Goal: Obtain resource: Download file/media

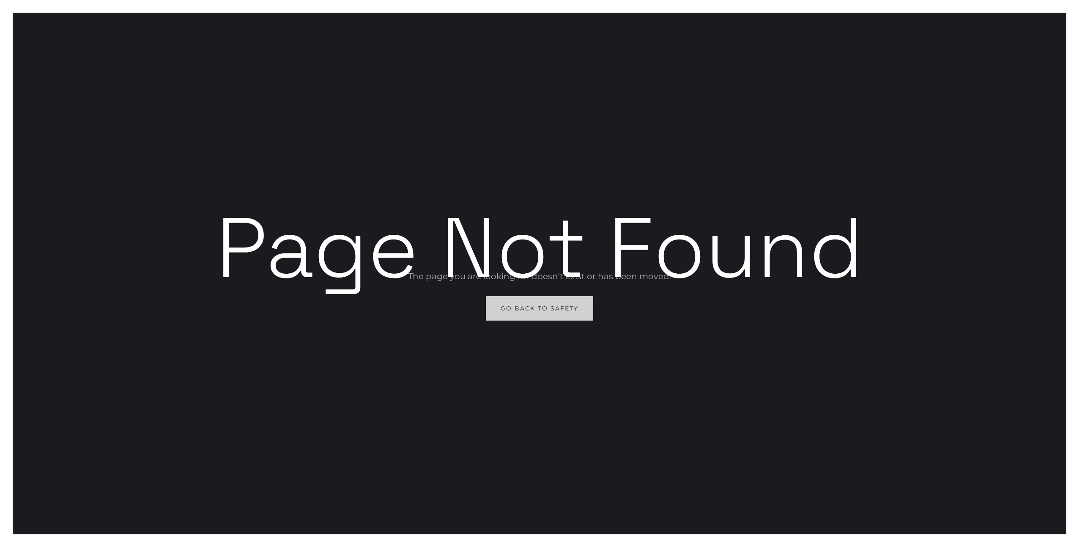
click at [544, 313] on div "Go Back to Safety" at bounding box center [539, 308] width 78 height 11
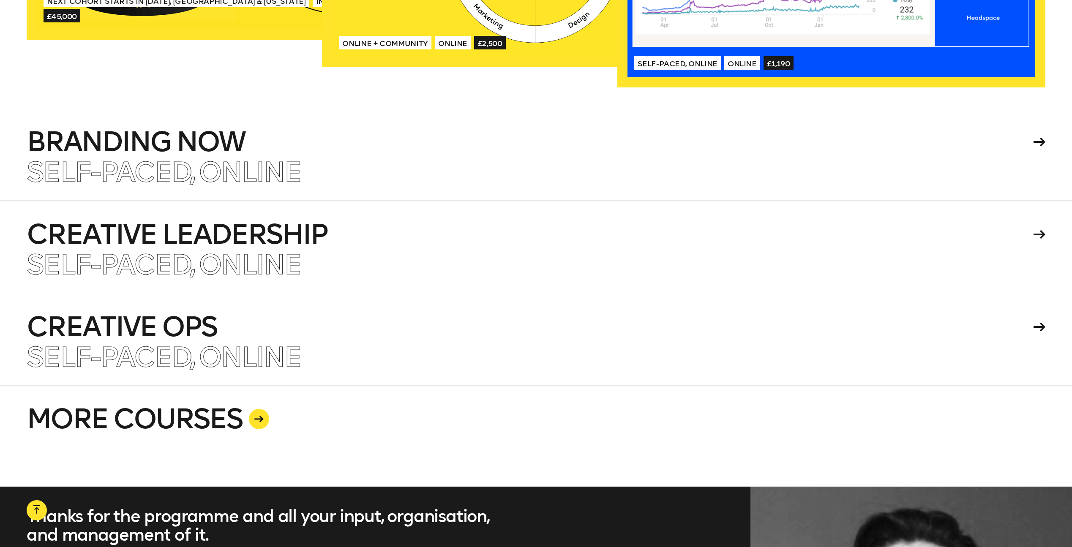
scroll to position [2384, 0]
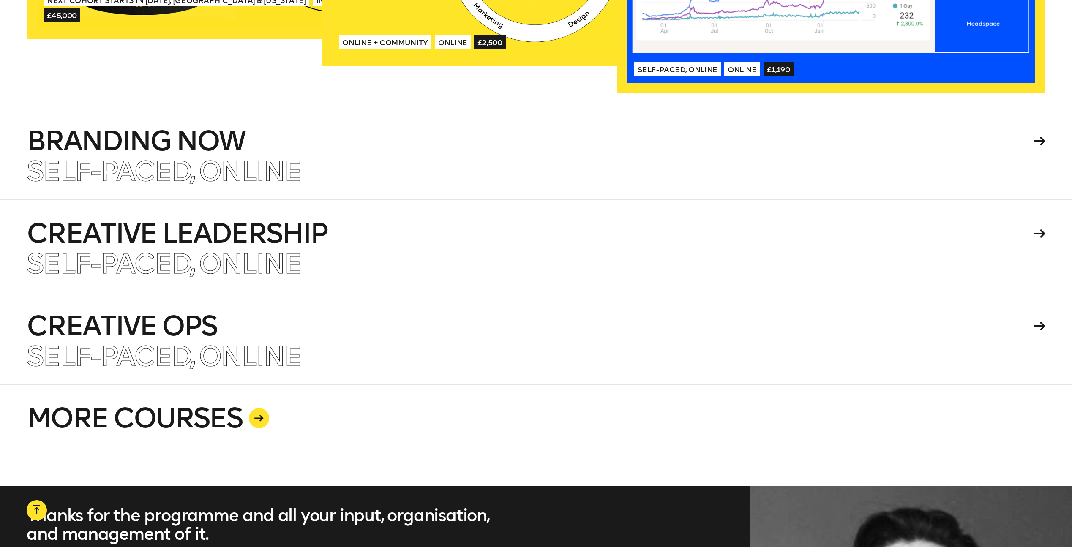
click at [255, 424] on div at bounding box center [259, 418] width 20 height 20
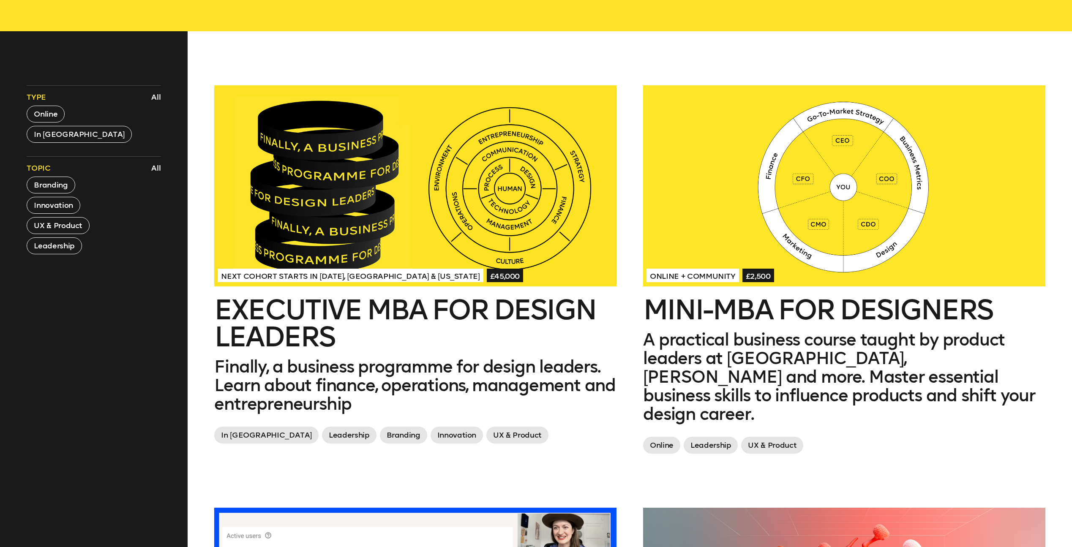
scroll to position [399, 0]
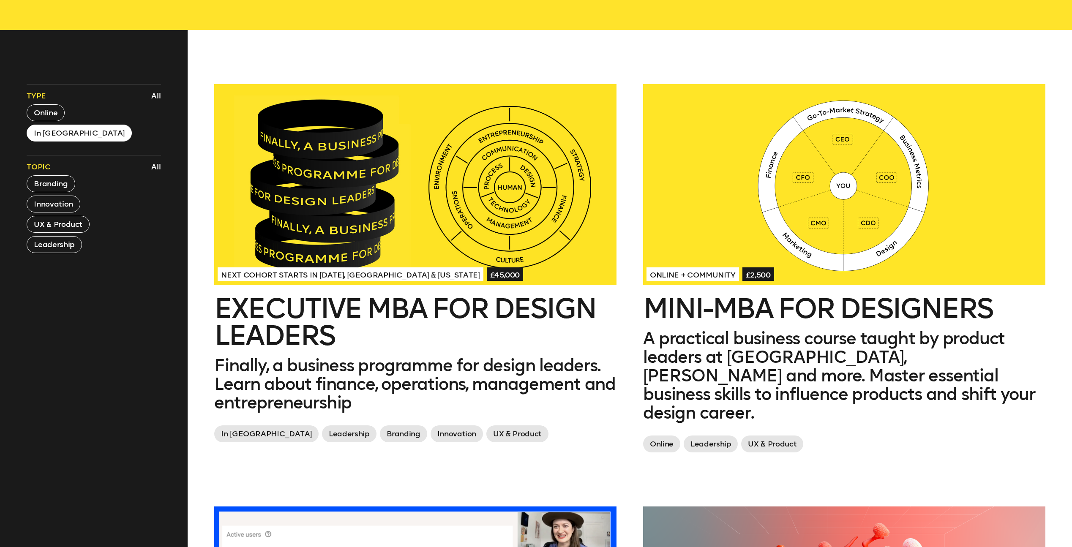
click at [70, 134] on button "In London" at bounding box center [79, 133] width 105 height 17
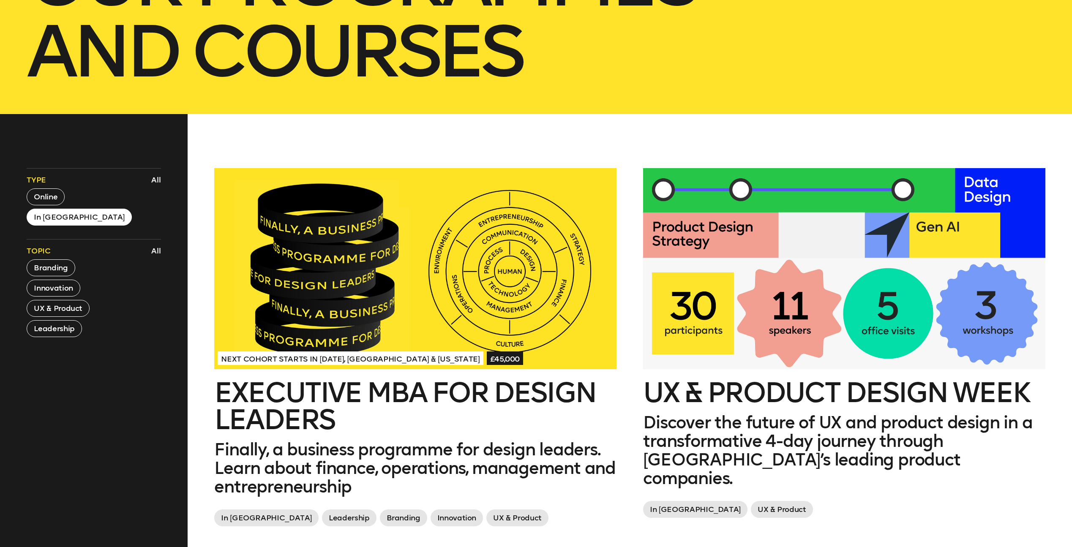
scroll to position [285, 0]
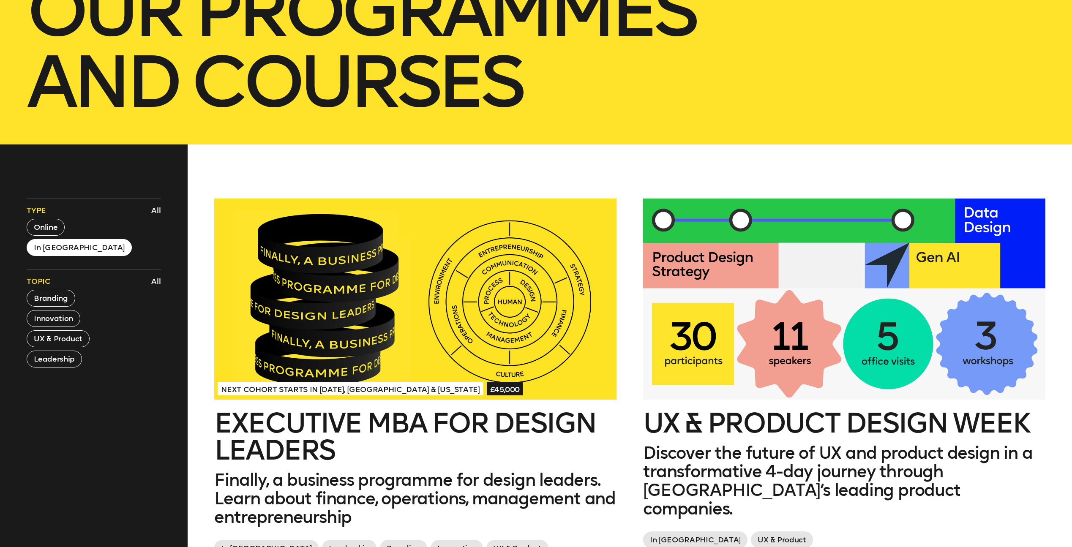
click at [555, 355] on div at bounding box center [415, 299] width 402 height 201
click at [52, 228] on button "Online" at bounding box center [46, 227] width 38 height 17
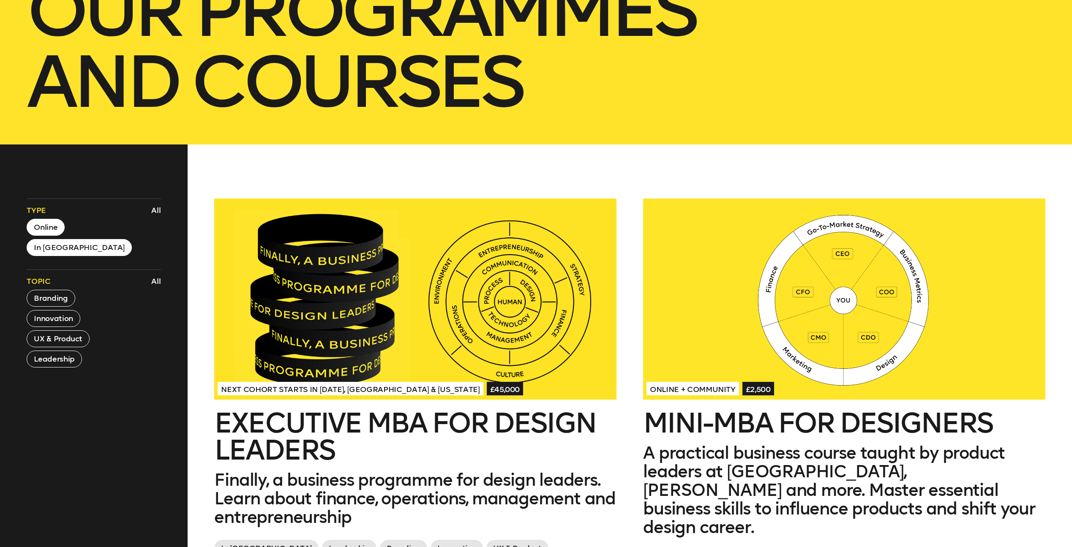
click at [54, 258] on div "Type All Online In London Topic All Branding Innovation UX & Product Leadership" at bounding box center [94, 283] width 134 height 169
click at [55, 252] on button "In London" at bounding box center [79, 247] width 105 height 17
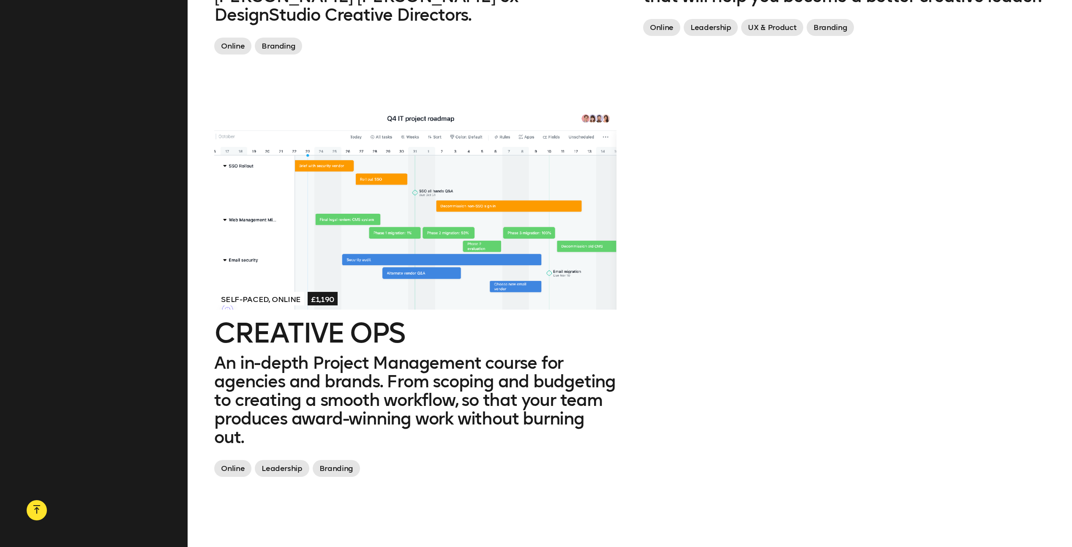
scroll to position [1257, 0]
click at [289, 399] on p "An in-depth Project Management course for agencies and brands. From scoping and…" at bounding box center [415, 399] width 402 height 93
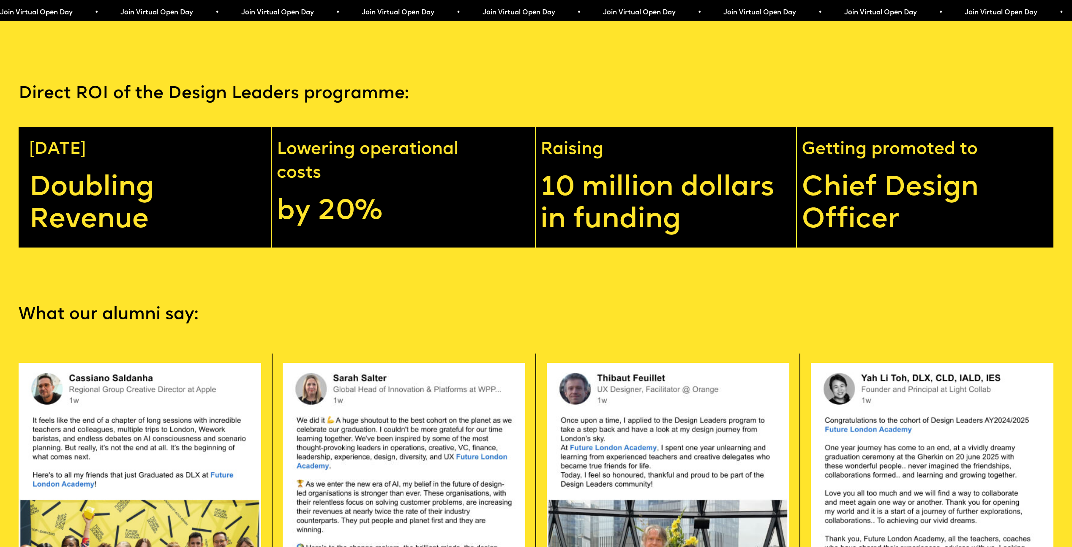
scroll to position [2710, 0]
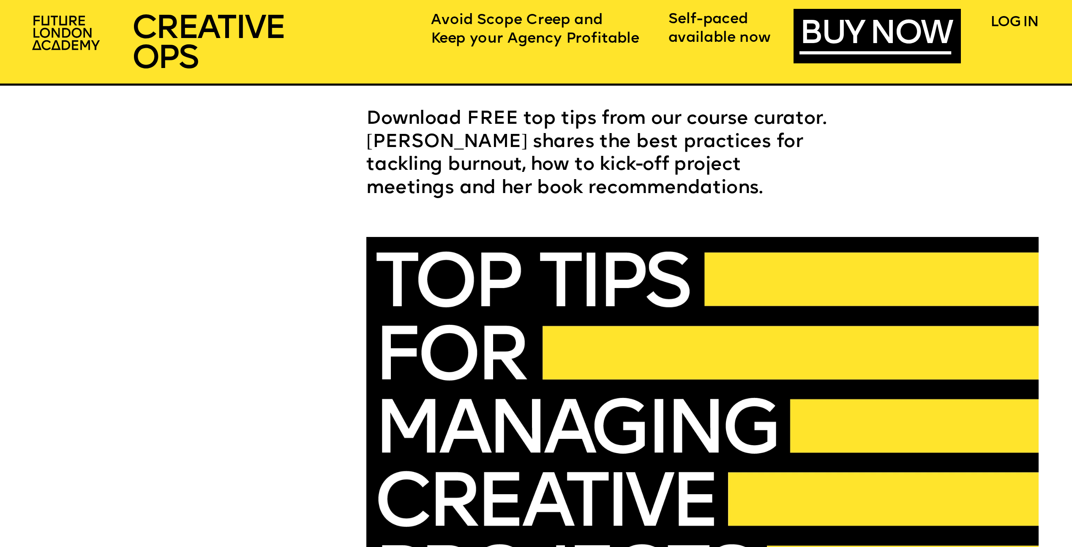
scroll to position [3476, 0]
click at [491, 120] on span "Download FREE top tips from our course curator. Ariel shares the best practices…" at bounding box center [599, 153] width 466 height 87
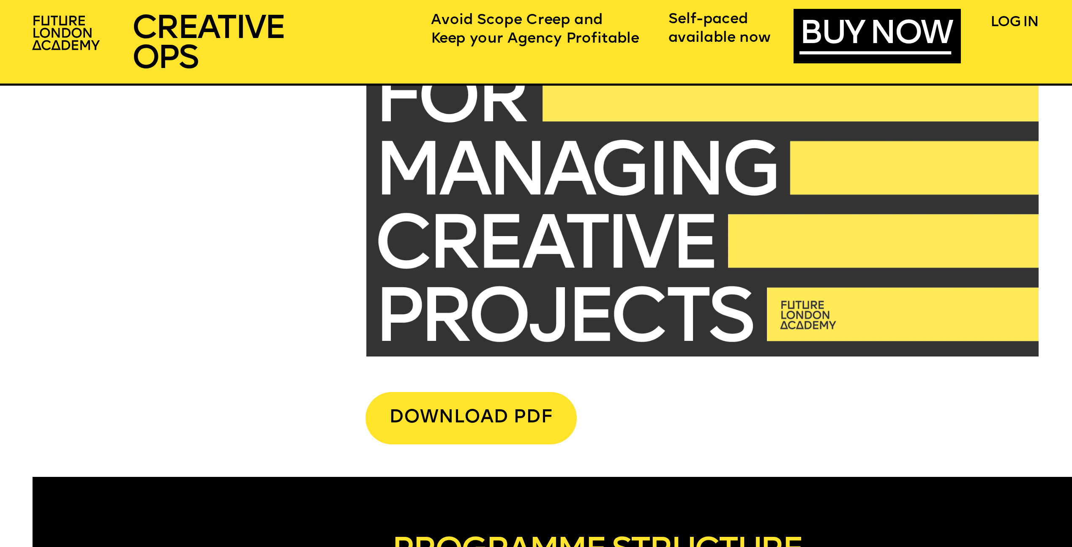
scroll to position [3734, 0]
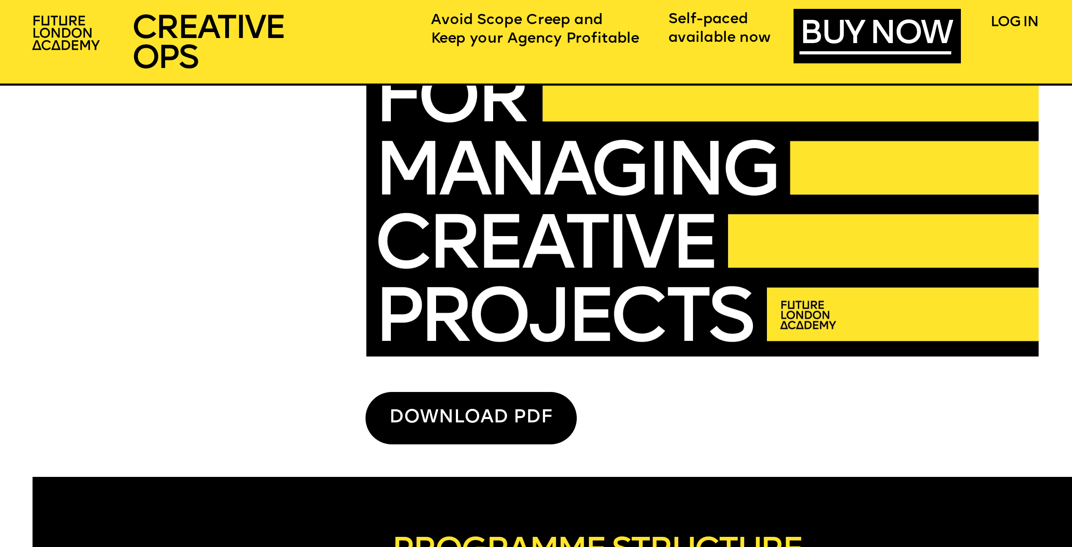
click at [463, 411] on div "DOWNLOAD PDF" at bounding box center [471, 418] width 211 height 52
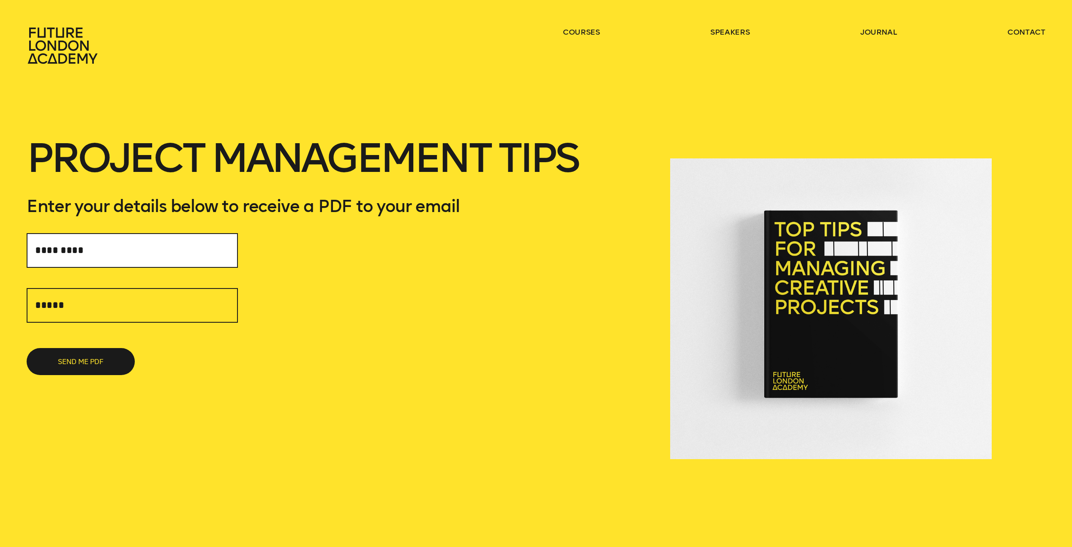
click at [174, 245] on input "text" at bounding box center [132, 250] width 211 height 35
type input "**********"
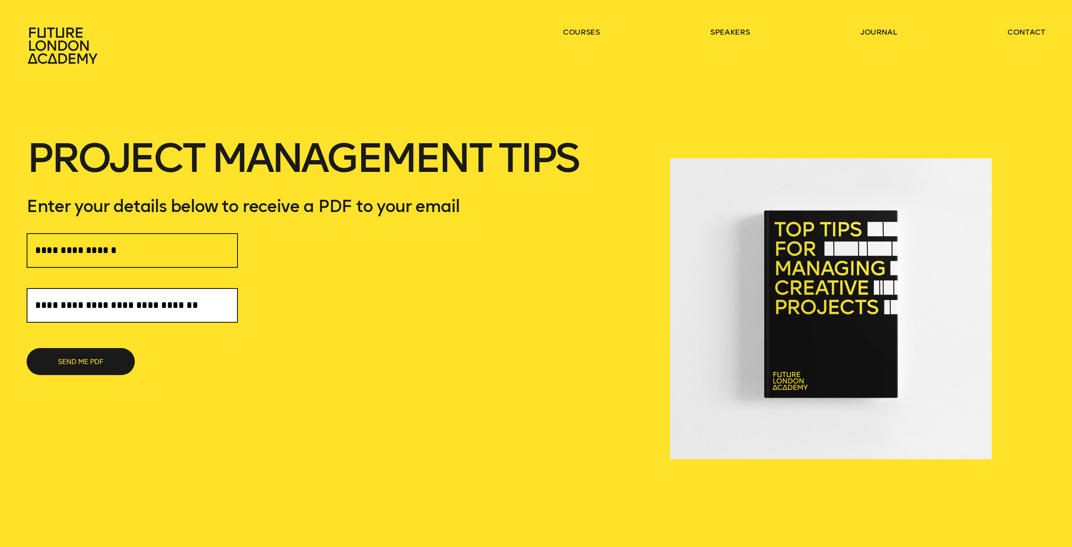
type input "**********"
click at [27, 348] on button "SEND ME PDF" at bounding box center [81, 361] width 108 height 27
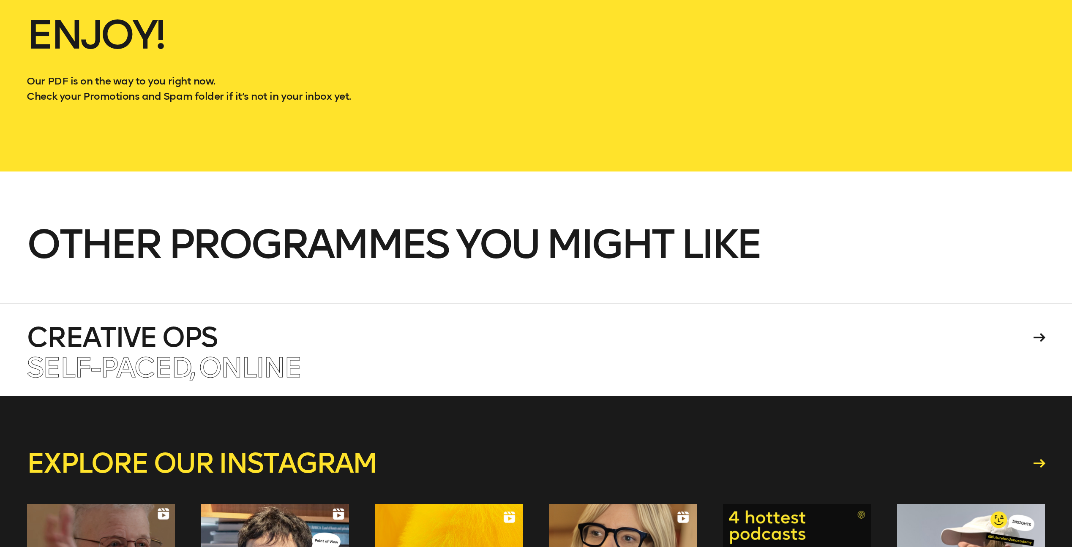
scroll to position [255, 0]
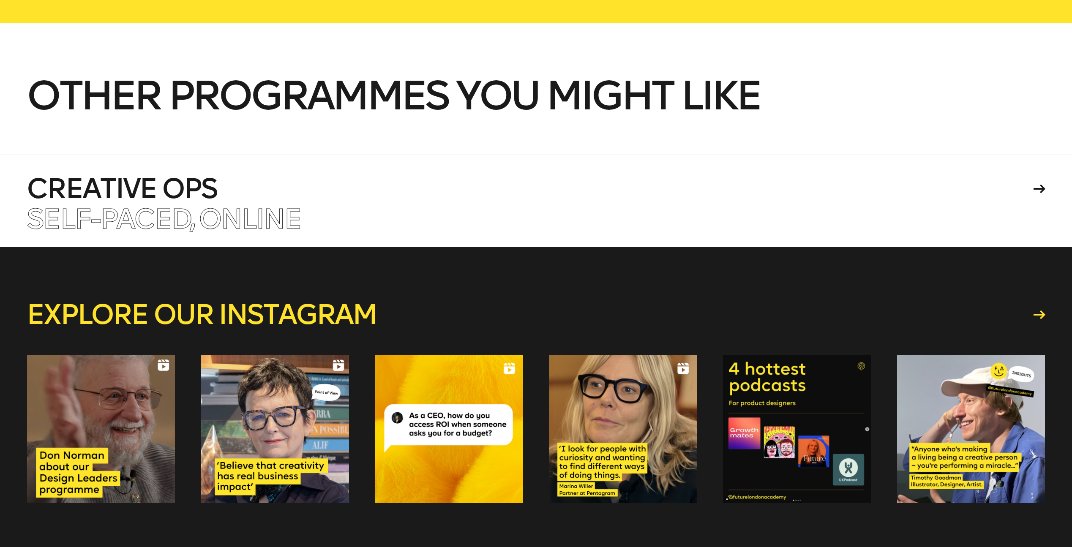
click at [375, 82] on span "Other programmes you might like" at bounding box center [393, 95] width 733 height 49
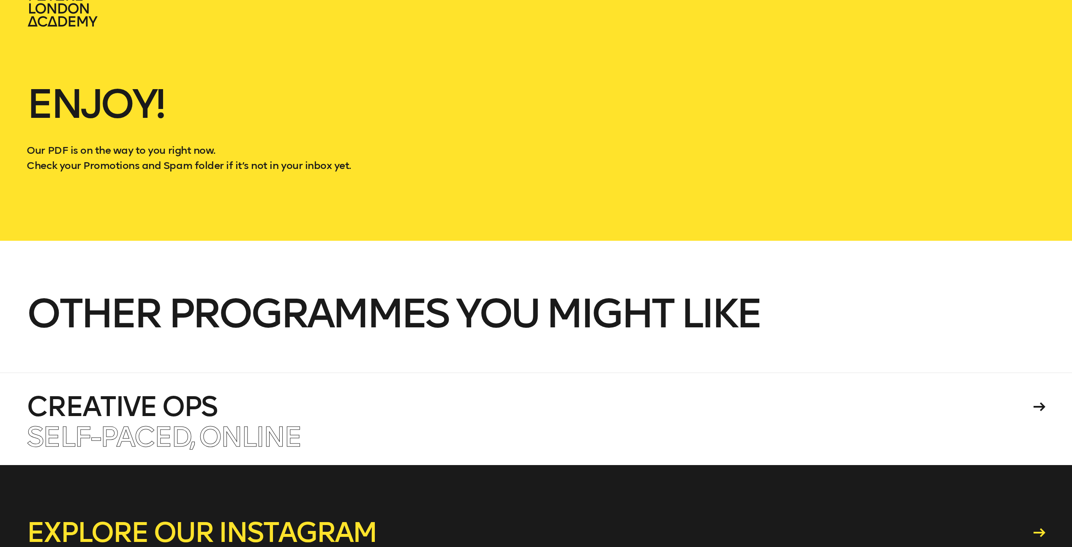
scroll to position [0, 0]
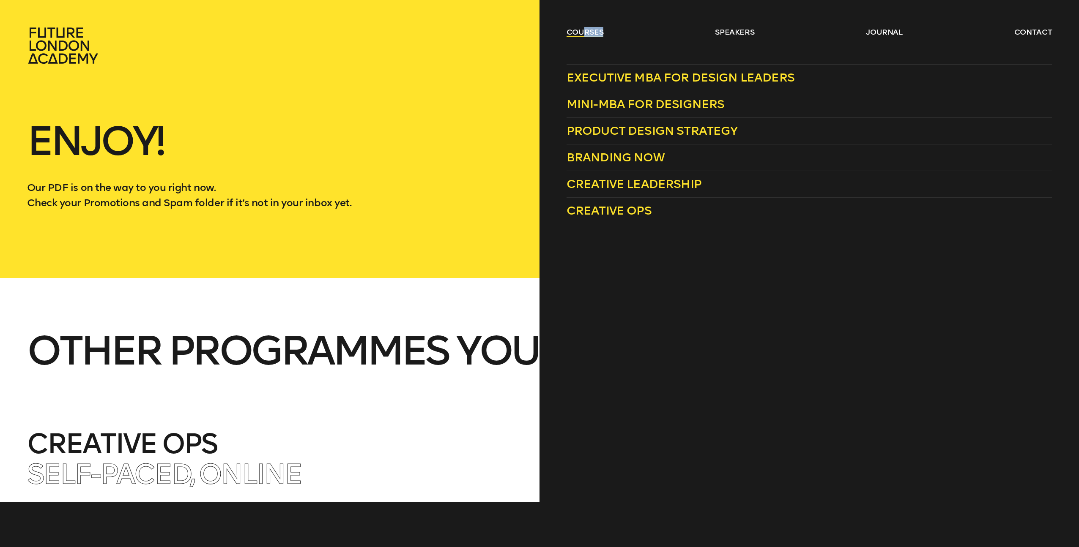
click at [576, 37] on ul "courses speakers journal contact" at bounding box center [808, 45] width 485 height 37
click at [589, 186] on span "Creative Leadership" at bounding box center [633, 184] width 135 height 14
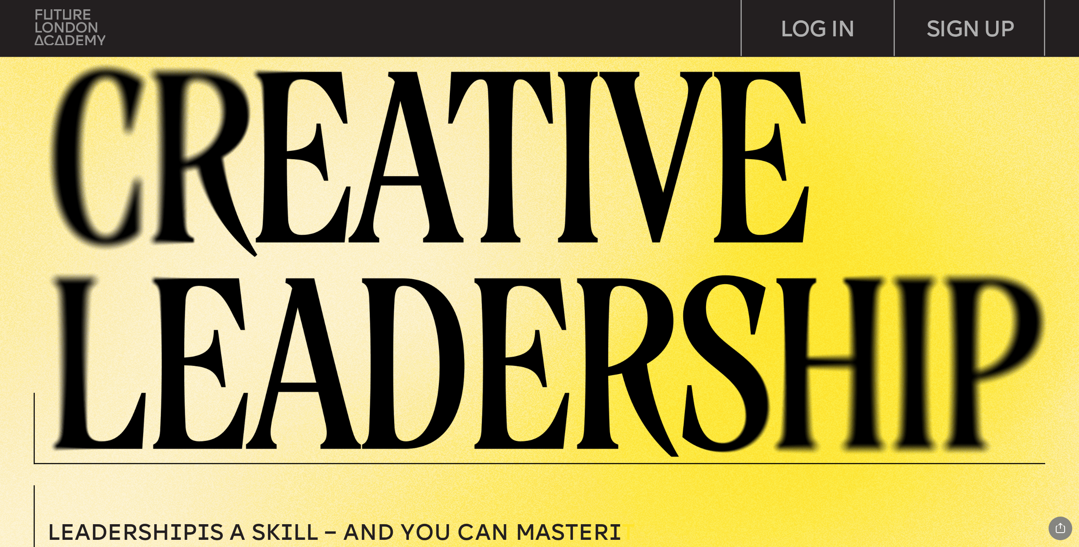
click at [86, 30] on img at bounding box center [70, 27] width 71 height 36
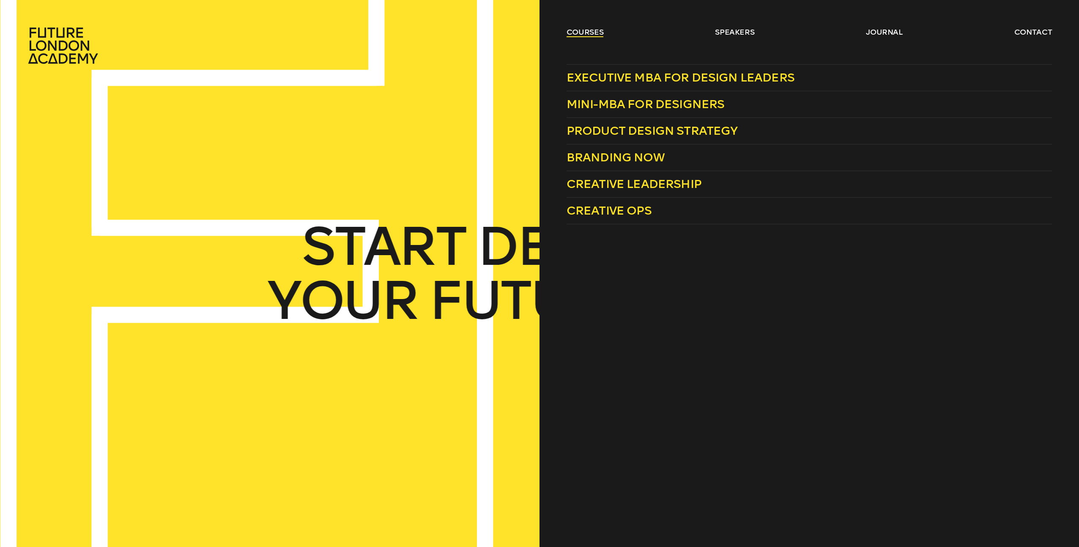
click at [580, 30] on link "courses" at bounding box center [584, 32] width 37 height 10
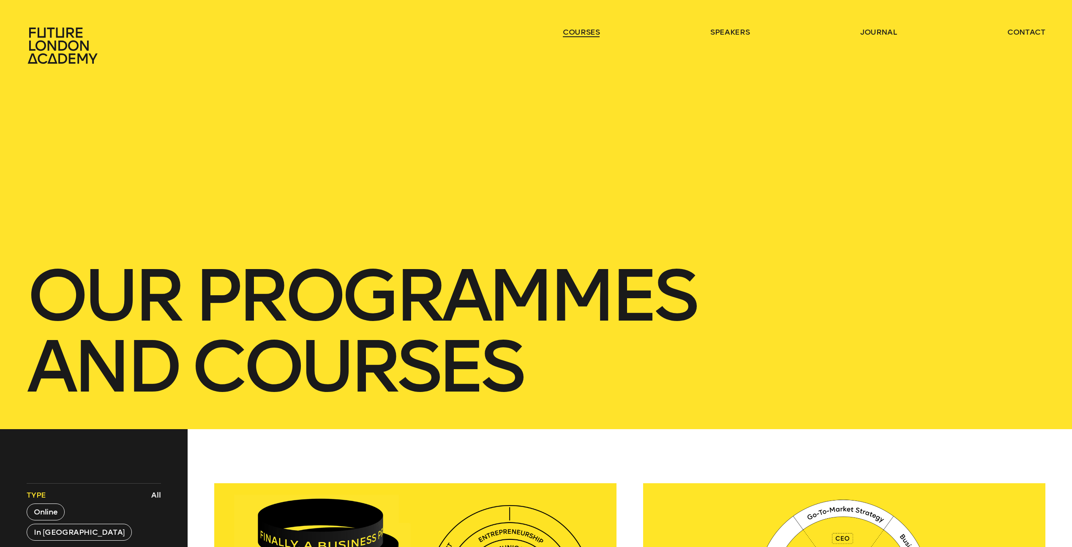
click at [580, 30] on link "courses" at bounding box center [581, 32] width 37 height 10
click at [580, 31] on link "courses" at bounding box center [581, 32] width 37 height 10
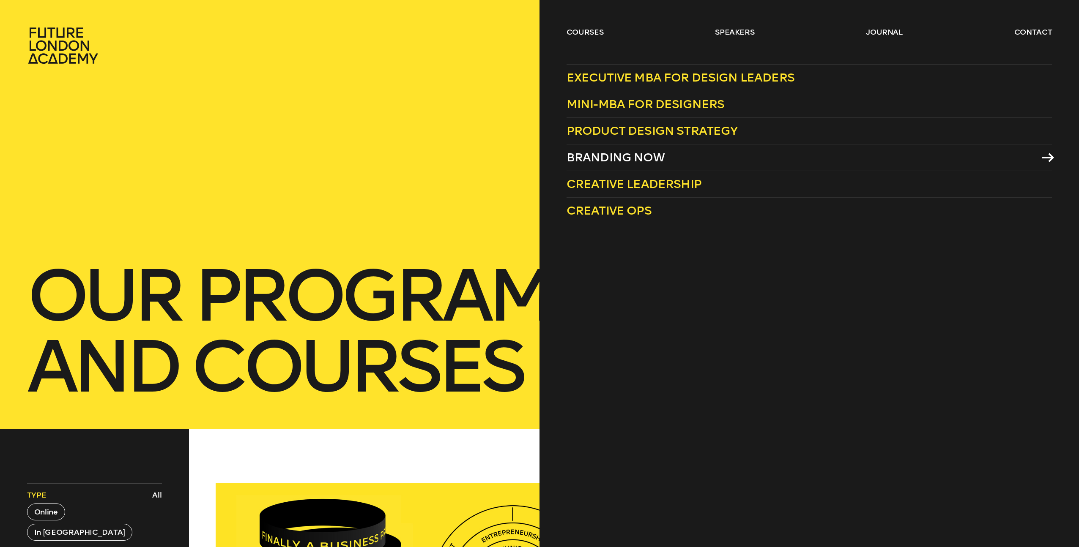
click at [587, 159] on span "Branding Now" at bounding box center [615, 157] width 98 height 14
